Goal: Use online tool/utility: Use online tool/utility

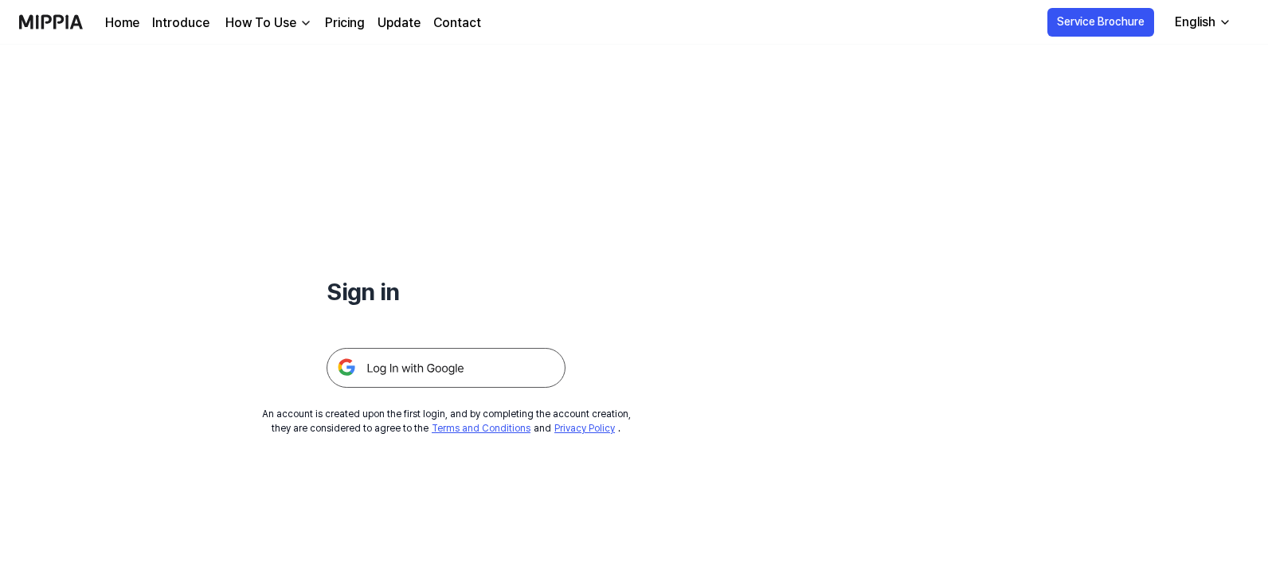
click at [437, 366] on img at bounding box center [446, 368] width 239 height 40
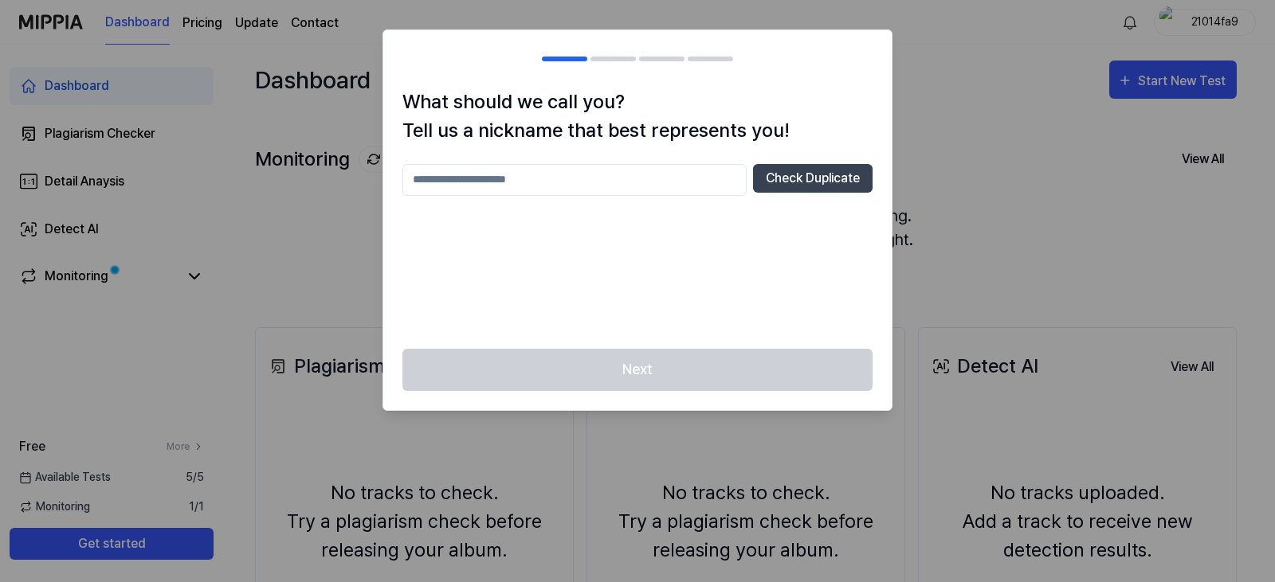
click at [1001, 216] on div at bounding box center [637, 291] width 1275 height 582
click at [813, 174] on button "Check Duplicate" at bounding box center [813, 178] width 120 height 29
drag, startPoint x: 460, startPoint y: 173, endPoint x: 480, endPoint y: 170, distance: 19.3
click at [461, 173] on input "text" at bounding box center [574, 180] width 344 height 32
click at [567, 189] on input "text" at bounding box center [574, 180] width 344 height 32
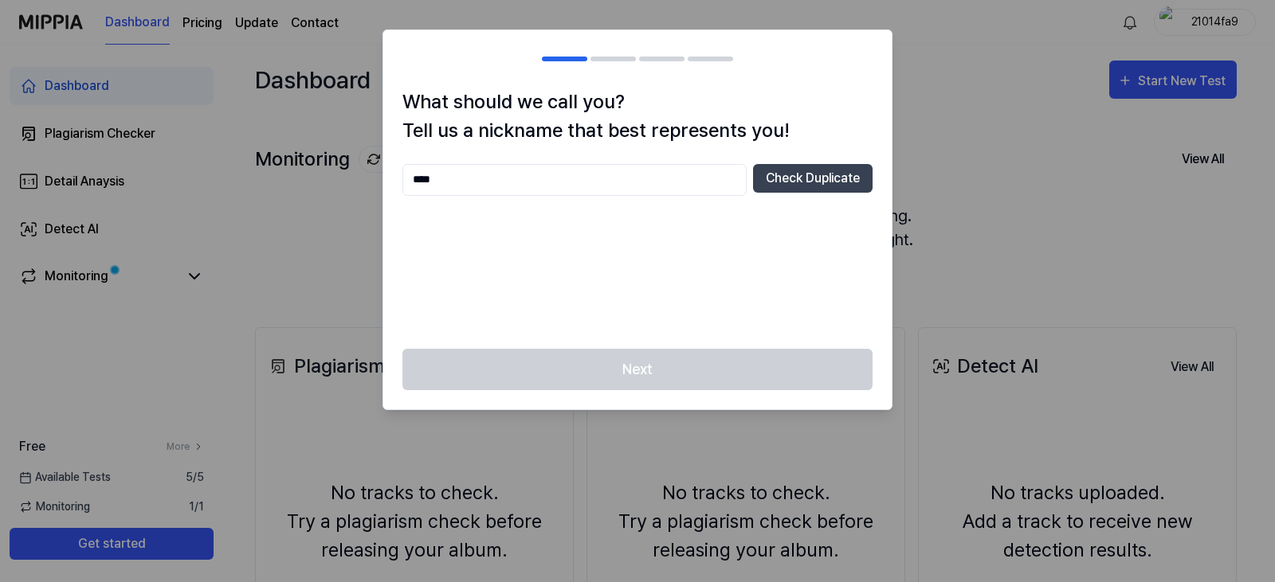
drag, startPoint x: 476, startPoint y: 174, endPoint x: 378, endPoint y: 166, distance: 98.3
click at [378, 166] on body "Dashboard Pricing Update Contact 21014fa9 Dashboard Plagiarism Checker Detail A…" at bounding box center [634, 291] width 1268 height 582
paste input "text"
click at [774, 178] on button "Check Duplicate" at bounding box center [813, 178] width 120 height 29
drag, startPoint x: 454, startPoint y: 182, endPoint x: 407, endPoint y: 173, distance: 47.8
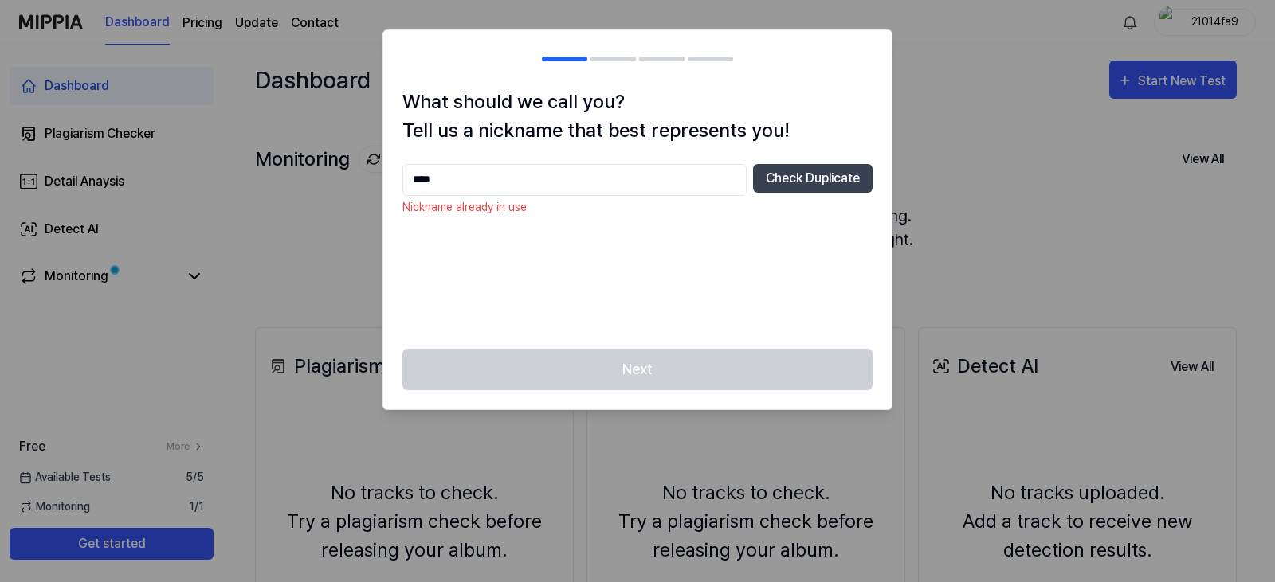
click at [395, 170] on div "What should we call you? Tell us a nickname that best represents you! **** Chec…" at bounding box center [637, 218] width 508 height 261
click at [805, 172] on button "Check Duplicate" at bounding box center [813, 178] width 120 height 29
click at [472, 181] on input "****" at bounding box center [574, 180] width 344 height 32
type input "*"
type input "******"
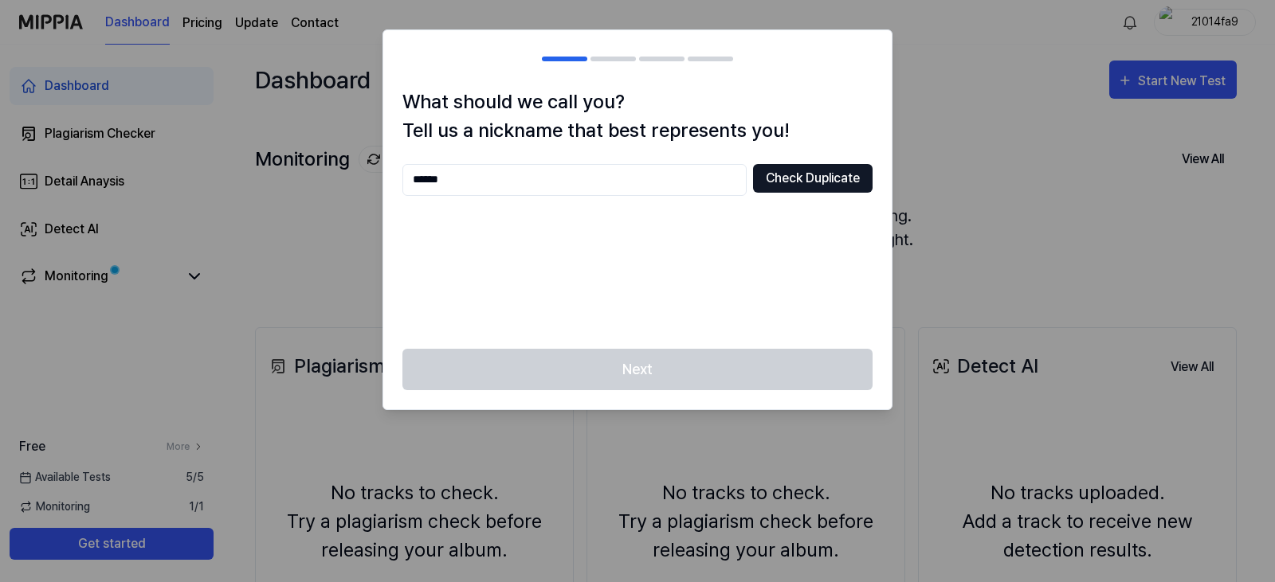
click at [812, 180] on button "Check Duplicate" at bounding box center [813, 178] width 120 height 29
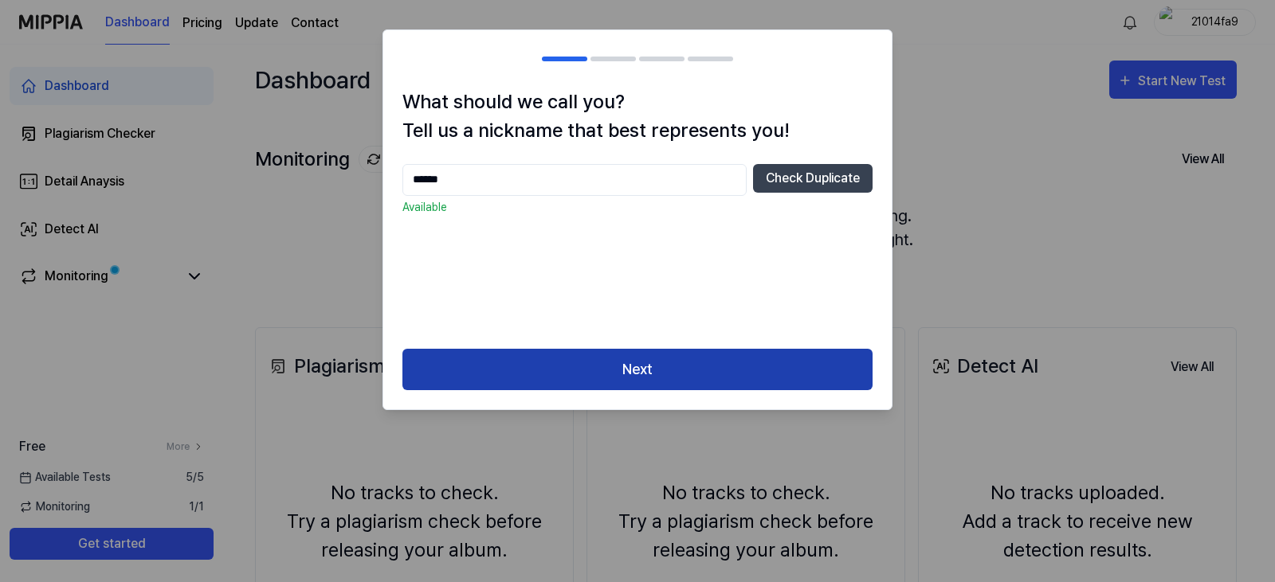
click at [625, 370] on button "Next" at bounding box center [637, 370] width 470 height 42
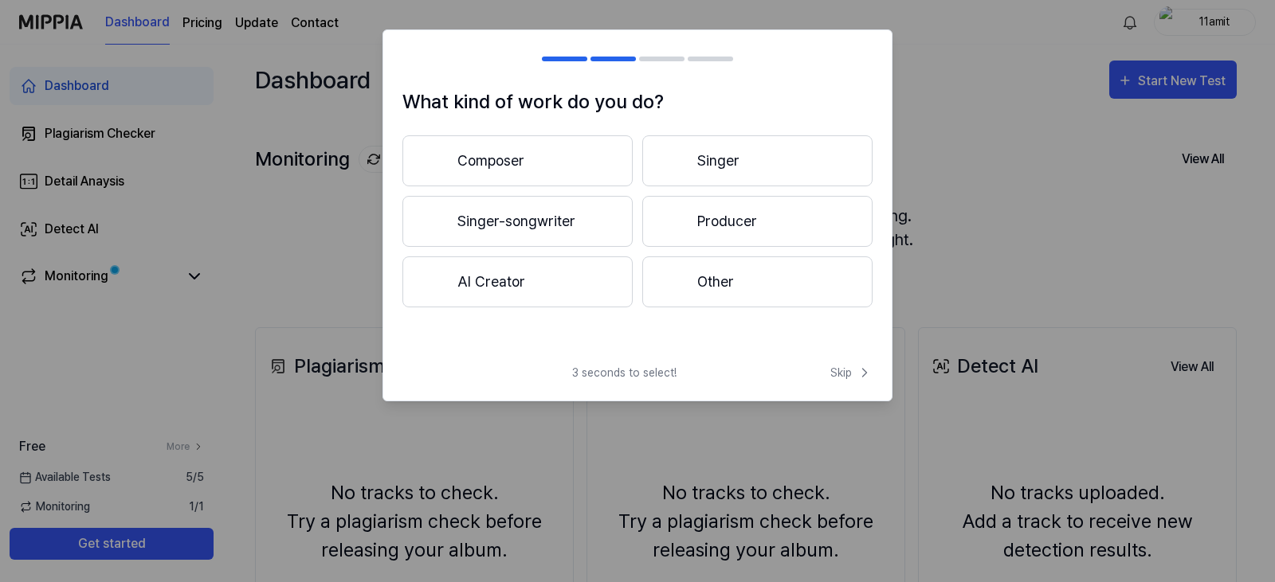
click at [717, 222] on button "Producer" at bounding box center [757, 221] width 230 height 51
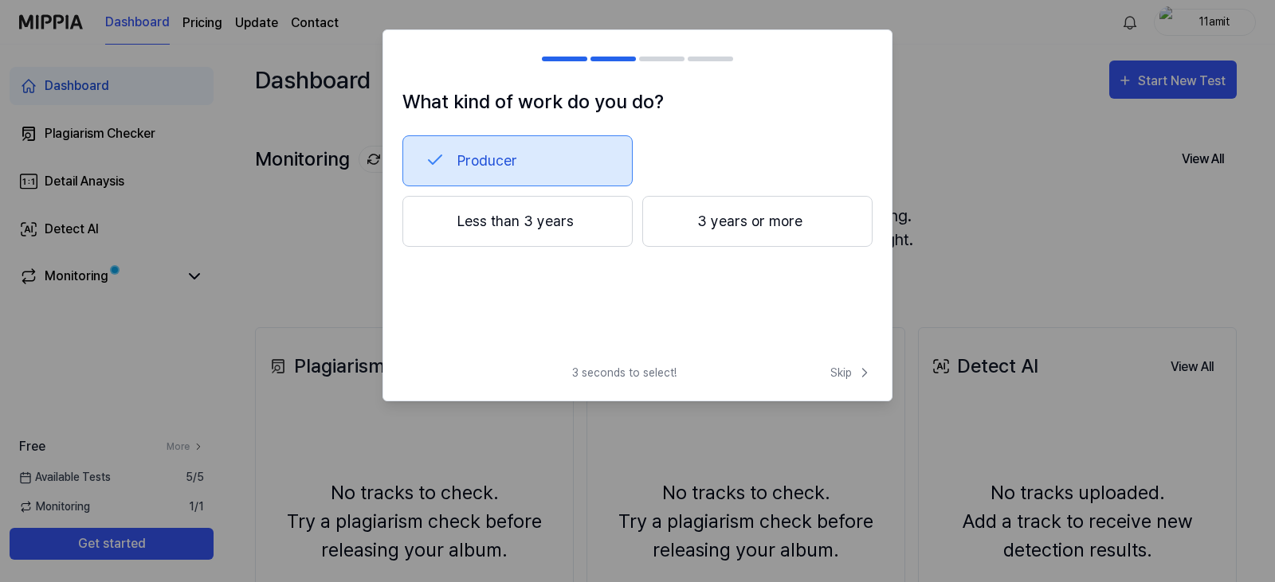
click at [541, 216] on button "Less than 3 years" at bounding box center [517, 221] width 230 height 51
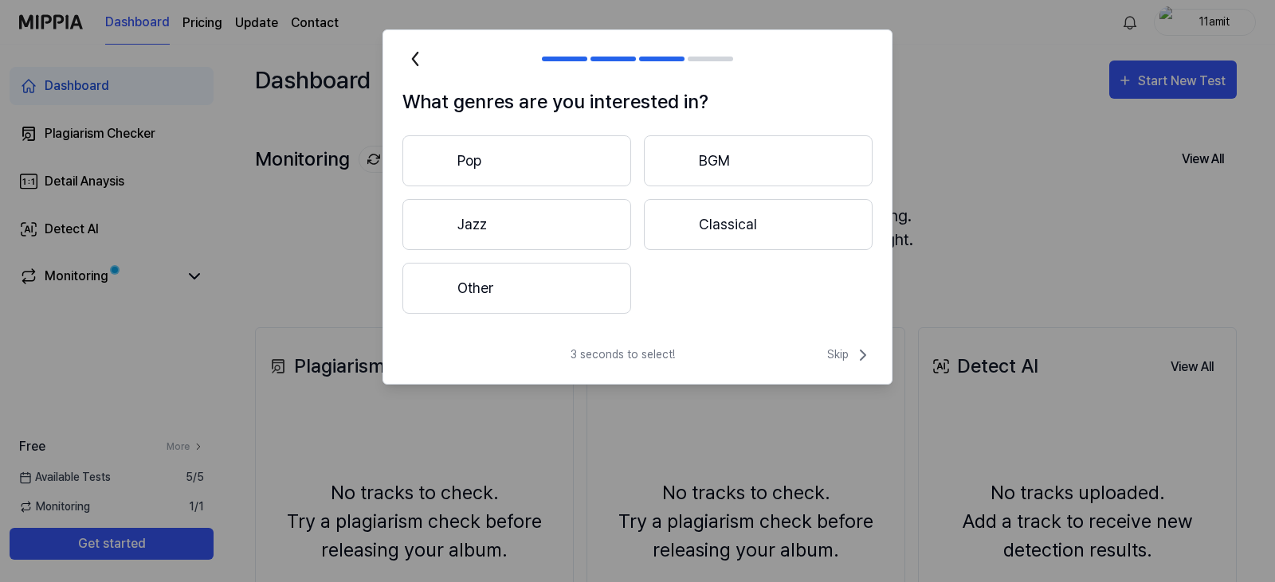
click at [767, 221] on button "Classical" at bounding box center [758, 224] width 229 height 51
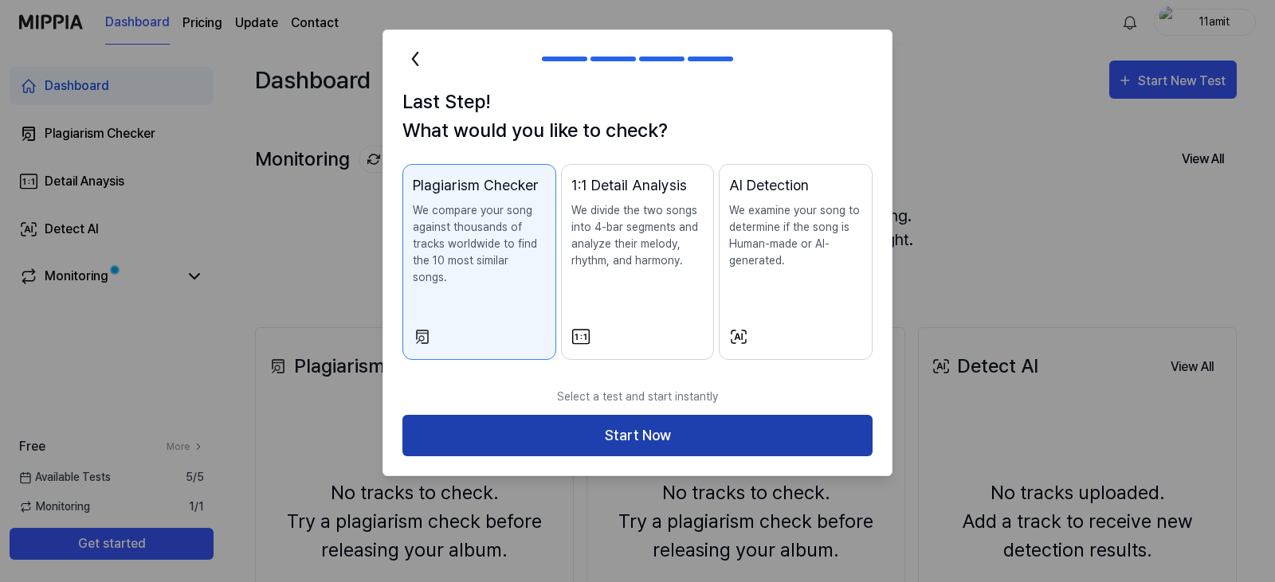
click at [682, 415] on button "Start Now" at bounding box center [637, 436] width 470 height 42
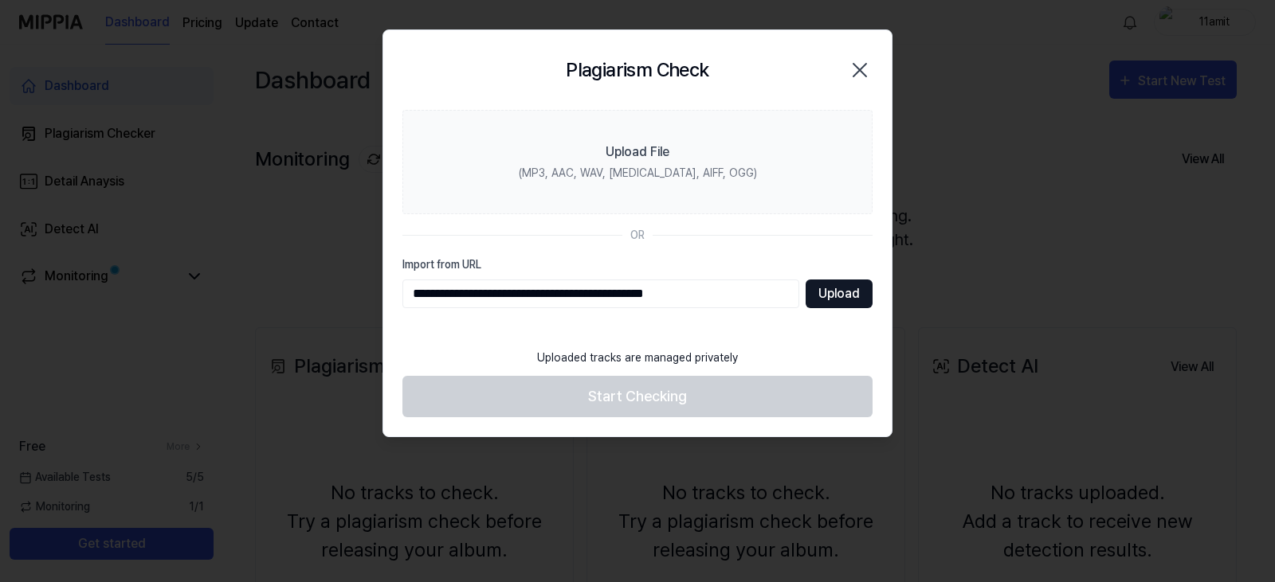
type input "**********"
click at [832, 292] on button "Upload" at bounding box center [838, 294] width 67 height 29
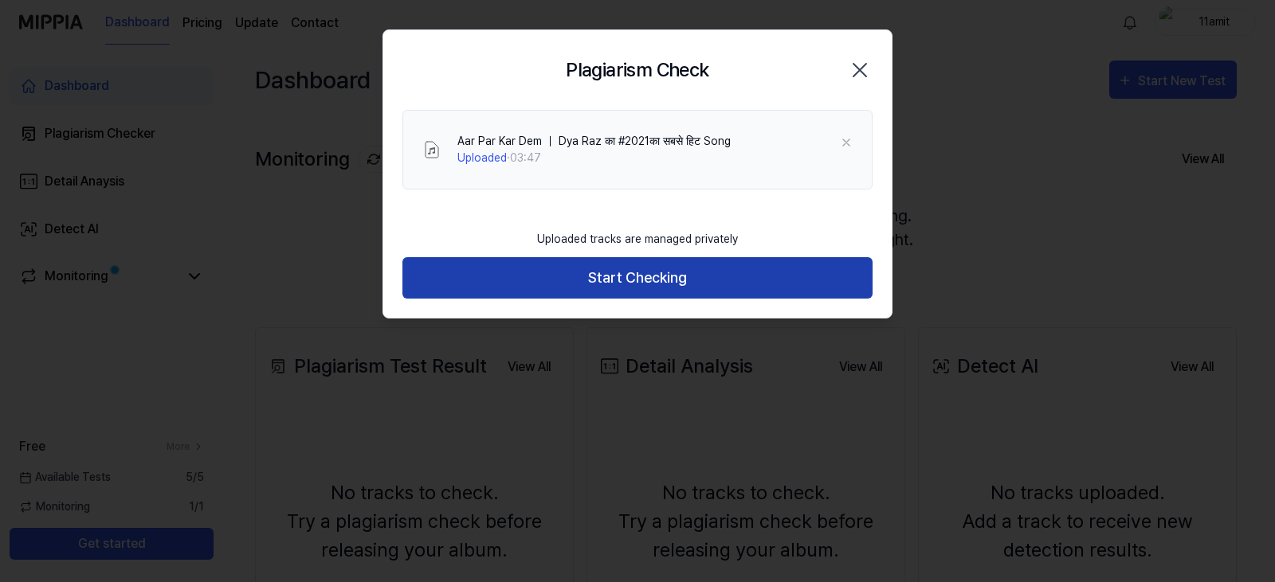
click at [657, 276] on button "Start Checking" at bounding box center [637, 278] width 470 height 42
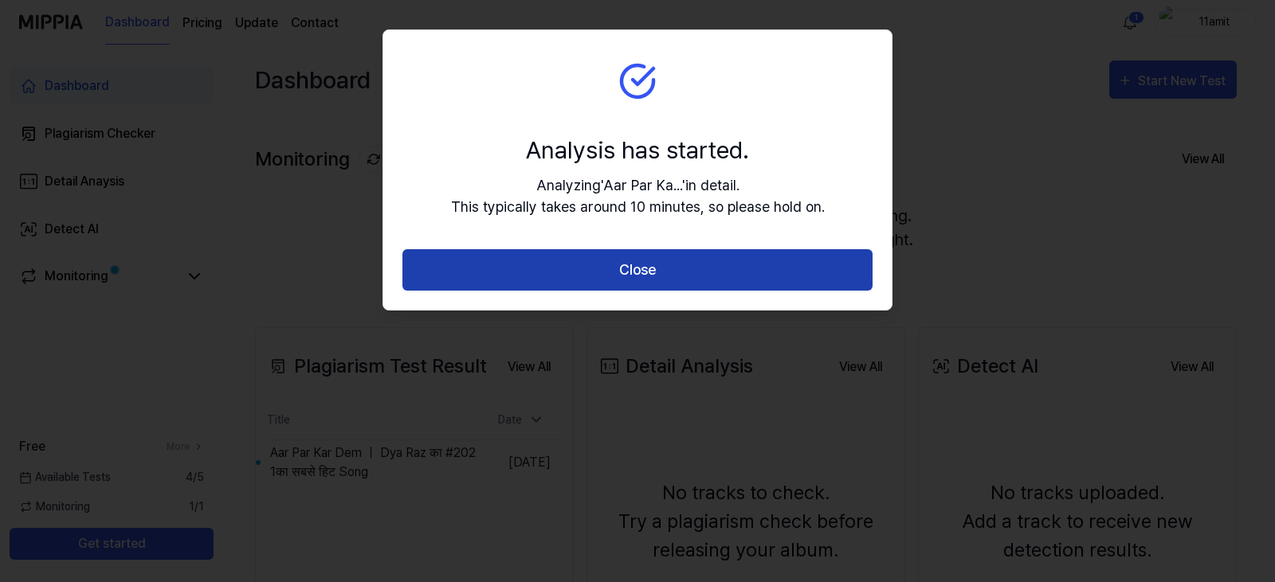
click at [637, 266] on button "Close" at bounding box center [637, 270] width 470 height 42
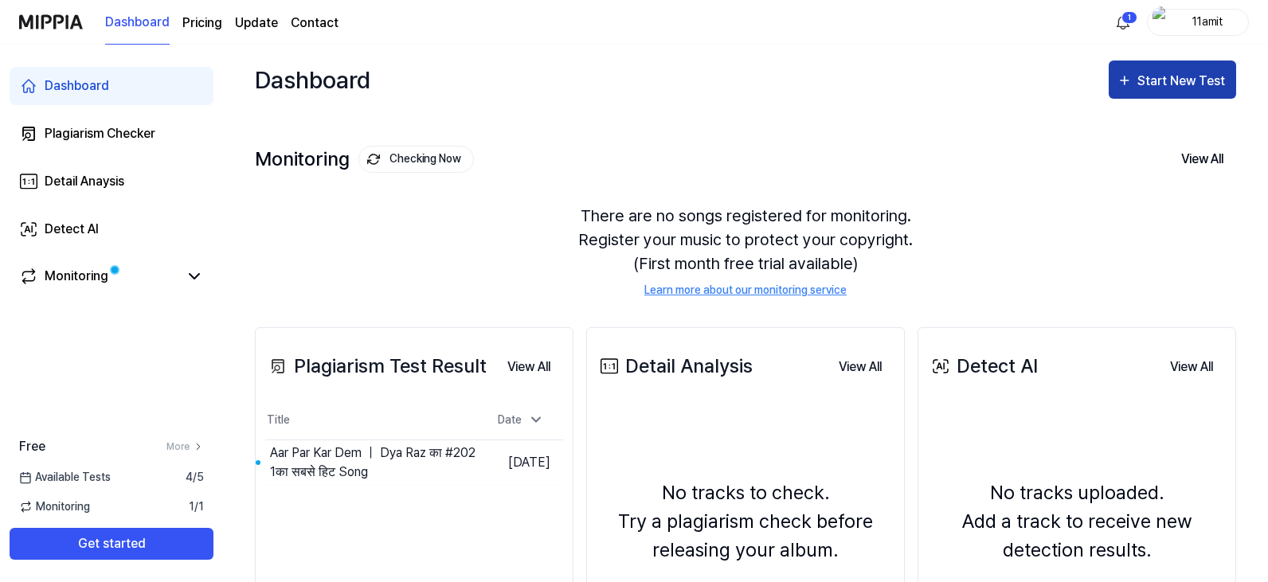
click at [1155, 87] on div "Start New Test" at bounding box center [1183, 81] width 91 height 21
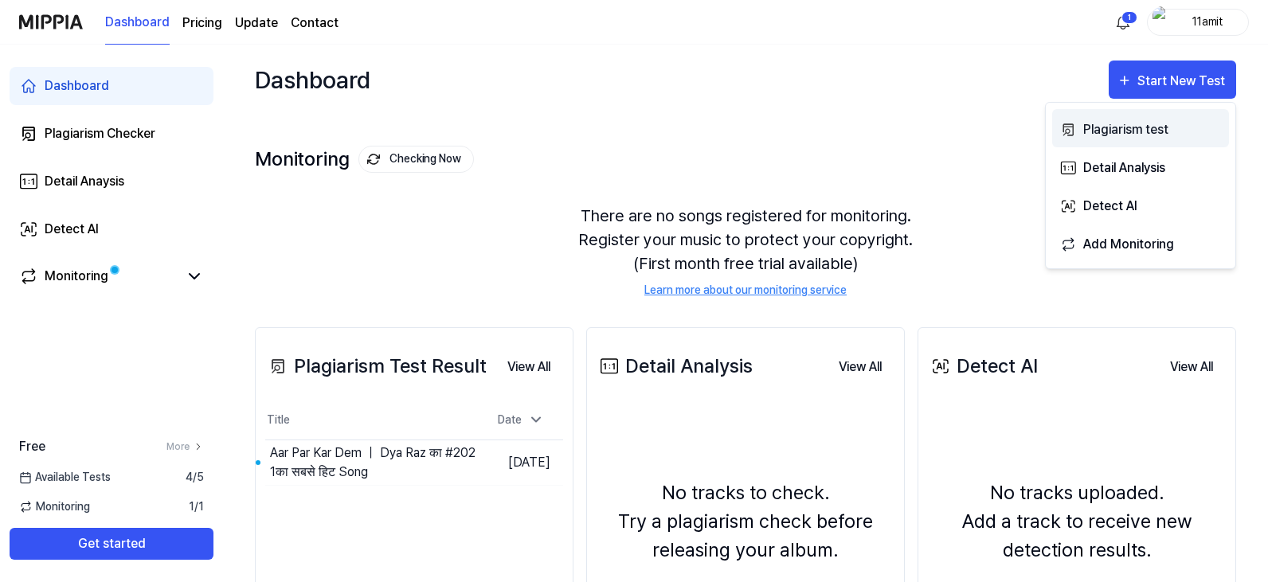
click at [1123, 135] on div "Plagiarism test" at bounding box center [1153, 130] width 139 height 21
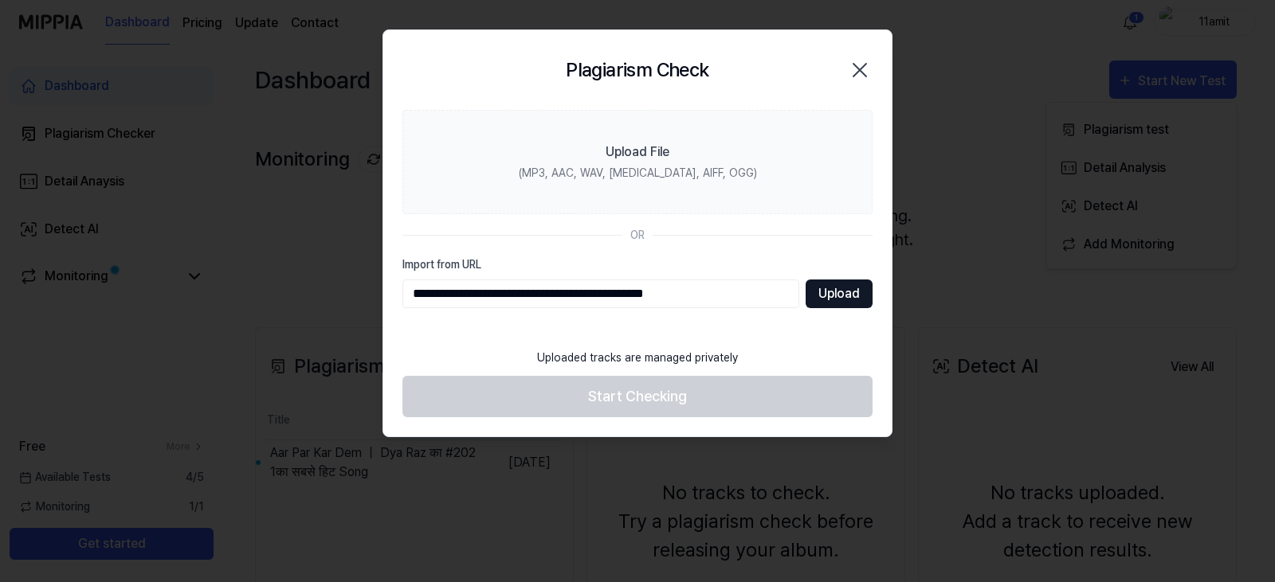
type input "**********"
click at [829, 304] on button "Upload" at bounding box center [838, 294] width 67 height 29
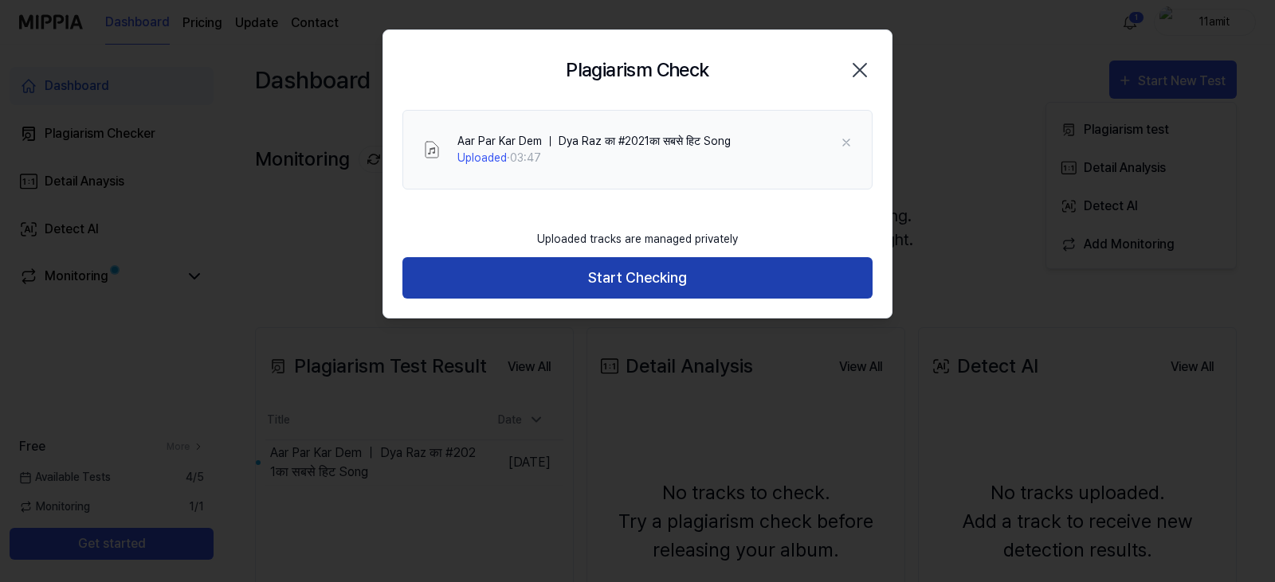
click at [630, 267] on button "Start Checking" at bounding box center [637, 278] width 470 height 42
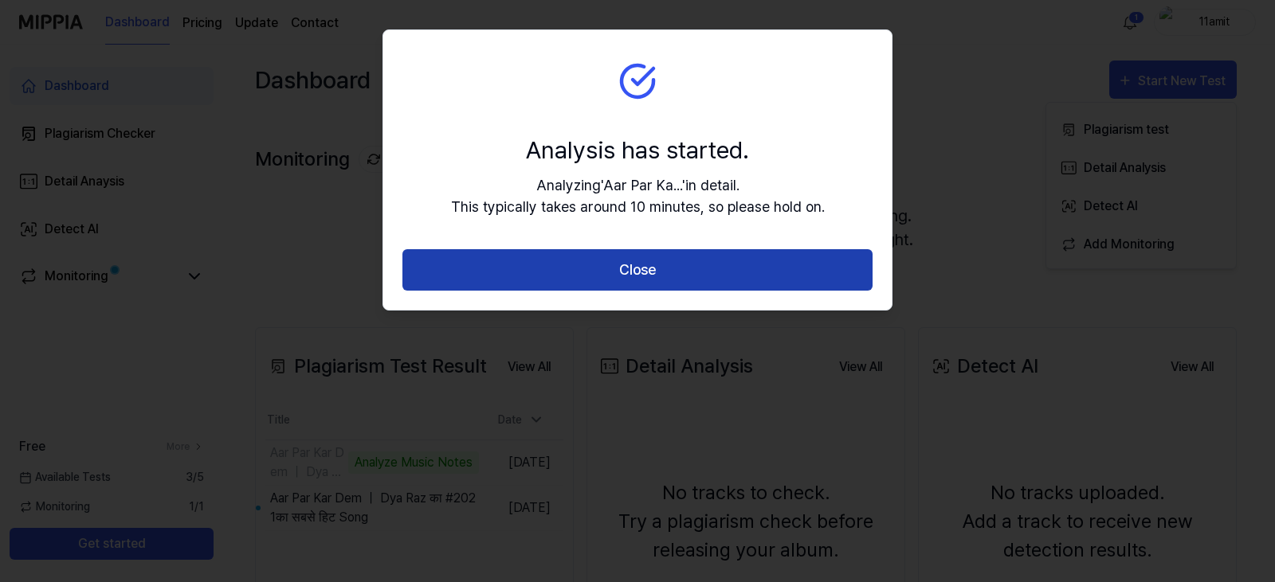
click at [609, 254] on button "Close" at bounding box center [637, 270] width 470 height 42
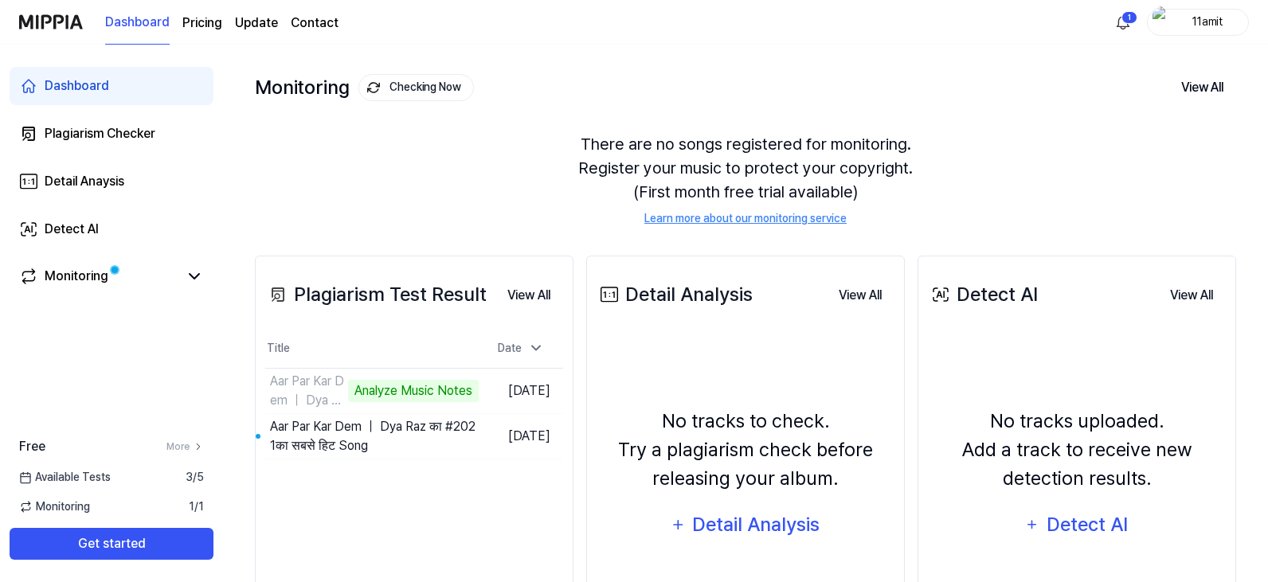
scroll to position [194, 0]
